Goal: Task Accomplishment & Management: Manage account settings

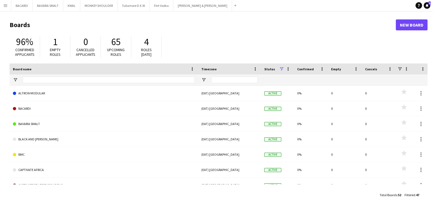
click at [4, 4] on app-icon "Menu" at bounding box center [5, 5] width 4 height 4
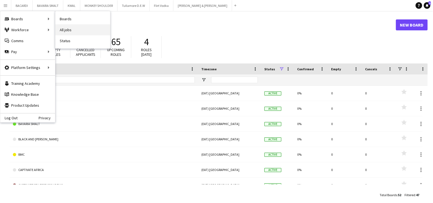
click at [62, 25] on link "All jobs" at bounding box center [82, 29] width 55 height 11
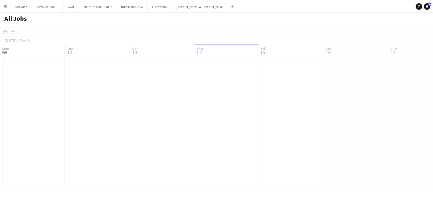
scroll to position [0, 131]
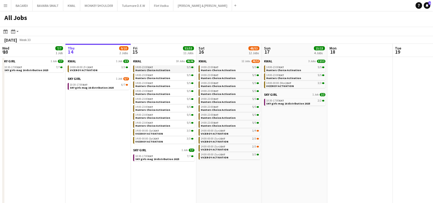
click at [159, 68] on div "14:00-23:00 EAT 5/5" at bounding box center [164, 67] width 58 height 3
